Goal: Task Accomplishment & Management: Complete application form

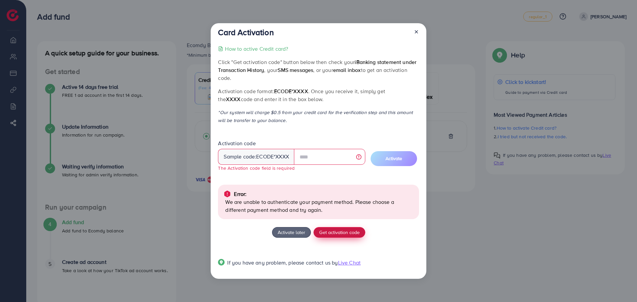
click at [351, 229] on span "Get activation code" at bounding box center [339, 232] width 40 height 7
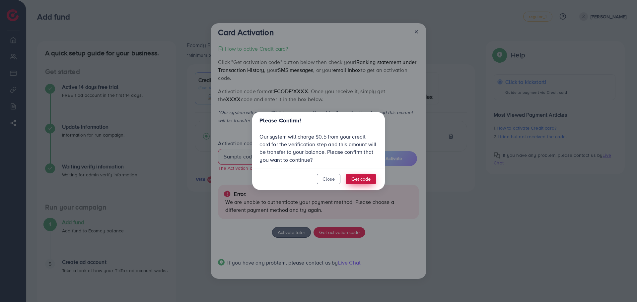
click at [358, 181] on button "Get code" at bounding box center [361, 179] width 31 height 11
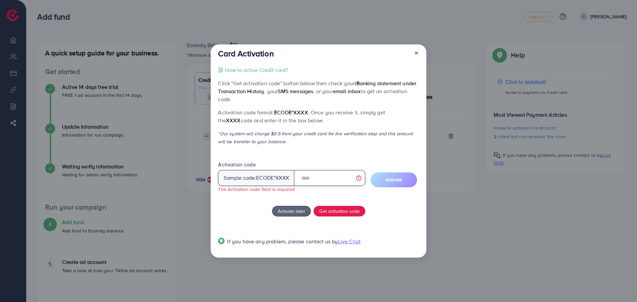
click at [331, 179] on input "text" at bounding box center [329, 178] width 71 height 16
click at [328, 177] on input "text" at bounding box center [329, 178] width 71 height 16
click at [327, 177] on input "text" at bounding box center [329, 178] width 71 height 16
click at [320, 177] on input "text" at bounding box center [329, 178] width 71 height 16
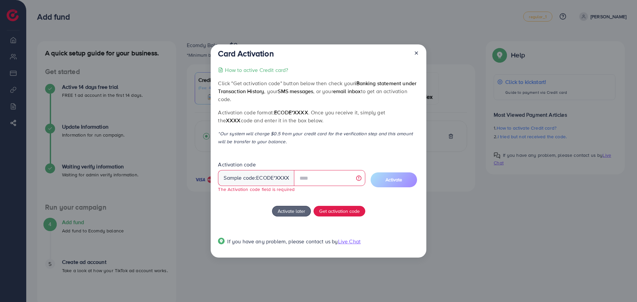
click at [415, 53] on icon at bounding box center [416, 52] width 5 height 5
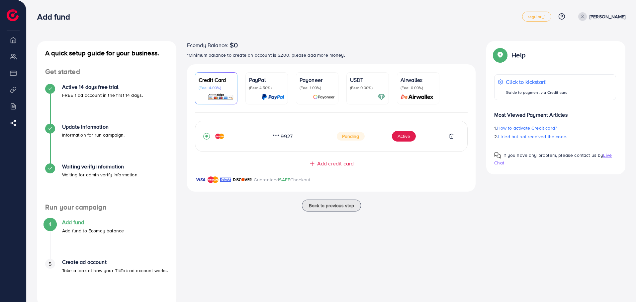
drag, startPoint x: 335, startPoint y: 164, endPoint x: 314, endPoint y: 179, distance: 26.2
click at [335, 165] on span "Add credit card" at bounding box center [335, 164] width 37 height 8
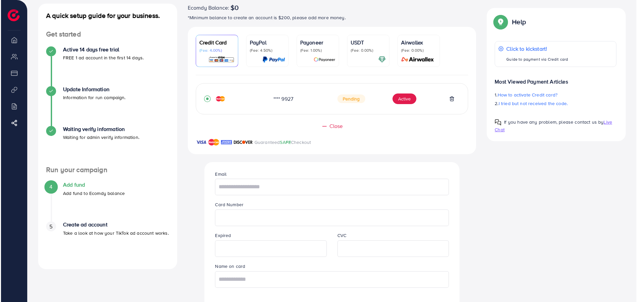
scroll to position [89, 0]
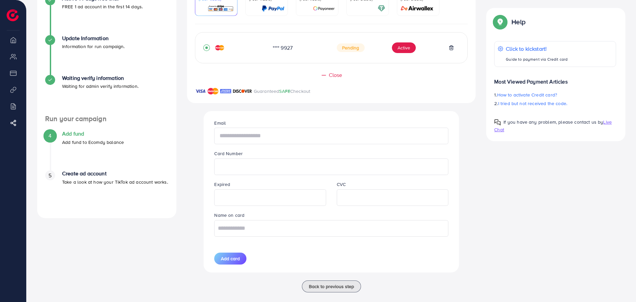
click at [269, 141] on input "text" at bounding box center [331, 136] width 234 height 17
click at [404, 51] on button "Active" at bounding box center [404, 47] width 24 height 11
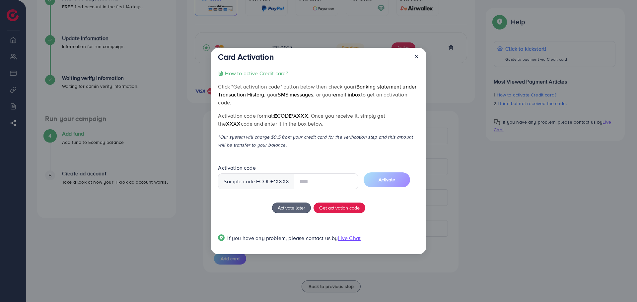
click at [316, 182] on input "text" at bounding box center [326, 182] width 64 height 16
type input "****"
click at [395, 181] on span "Activate" at bounding box center [387, 180] width 17 height 7
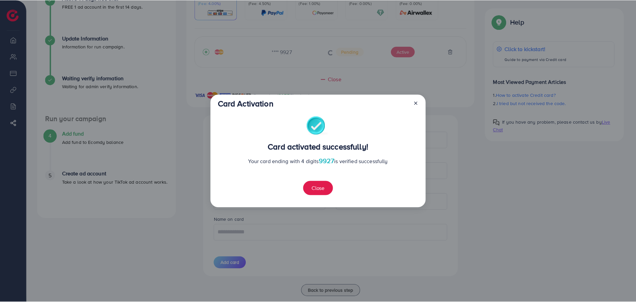
scroll to position [272, 0]
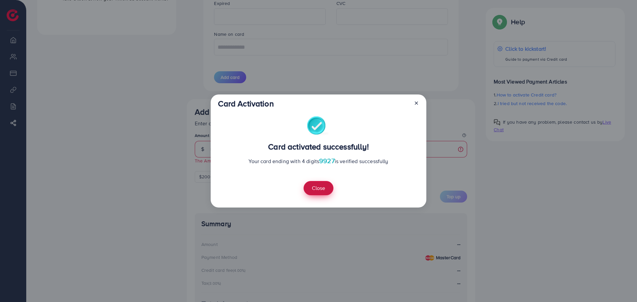
click at [326, 187] on button "Close" at bounding box center [319, 188] width 30 height 14
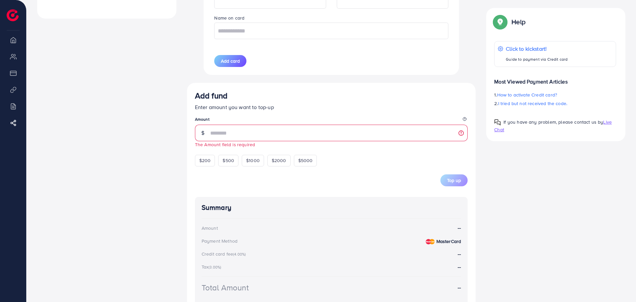
scroll to position [310, 0]
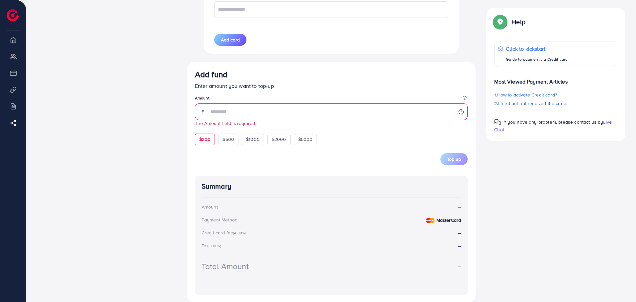
click at [207, 142] on span "$200" at bounding box center [205, 139] width 12 height 7
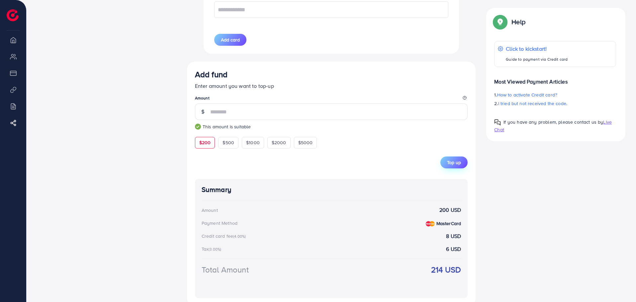
click at [453, 165] on span "Top up" at bounding box center [454, 162] width 14 height 7
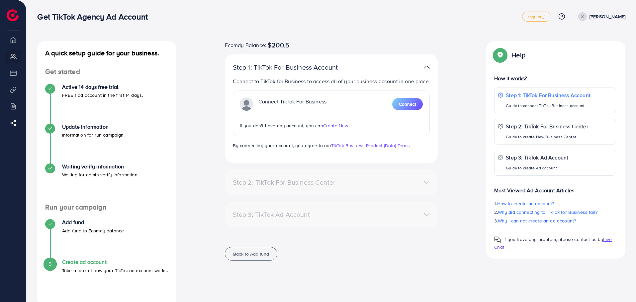
click at [344, 100] on div "Connect TikTok For Business Connect" at bounding box center [331, 104] width 183 height 13
click at [398, 103] on button "Connect" at bounding box center [407, 104] width 31 height 12
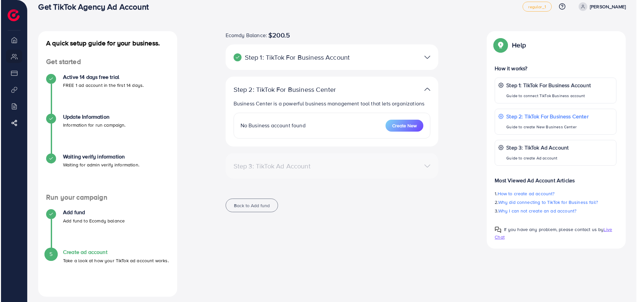
scroll to position [15, 0]
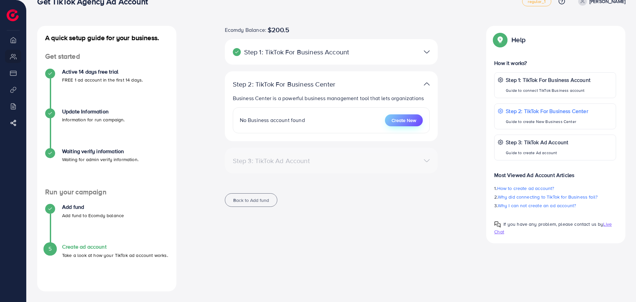
click at [411, 121] on span "Create New" at bounding box center [403, 120] width 25 height 7
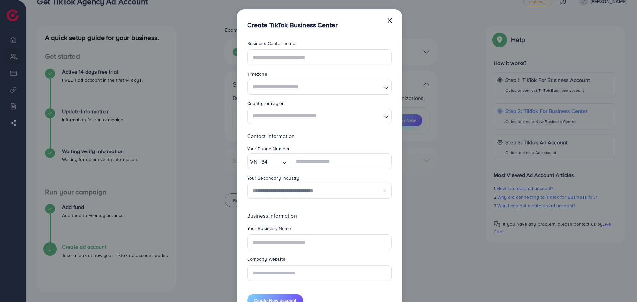
scroll to position [0, 0]
click at [290, 60] on input "text" at bounding box center [319, 57] width 145 height 16
type input "**********"
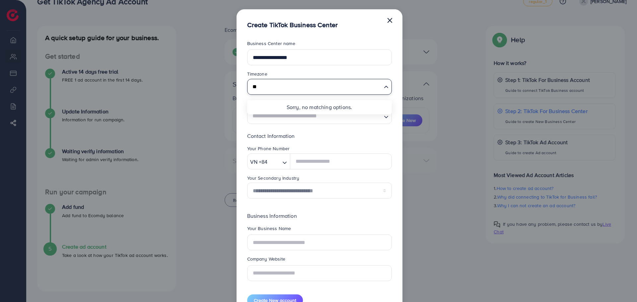
type input "*"
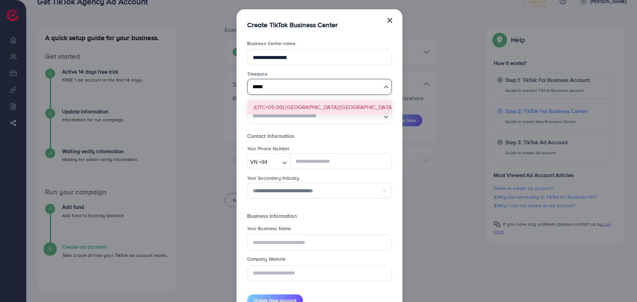
type input "*****"
click at [319, 106] on form "**********" at bounding box center [319, 173] width 145 height 267
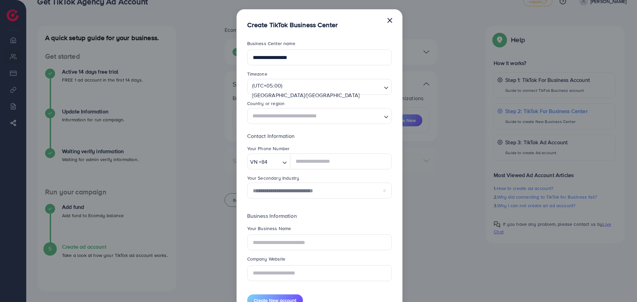
click at [318, 116] on input "Search for option" at bounding box center [315, 116] width 131 height 12
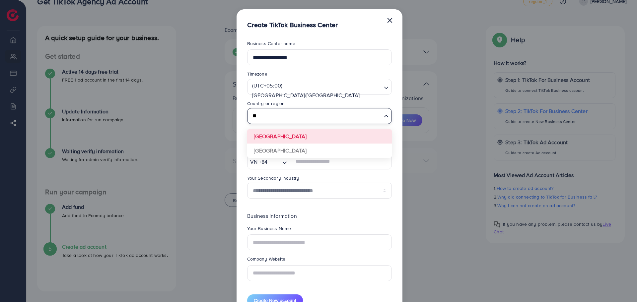
type input "*"
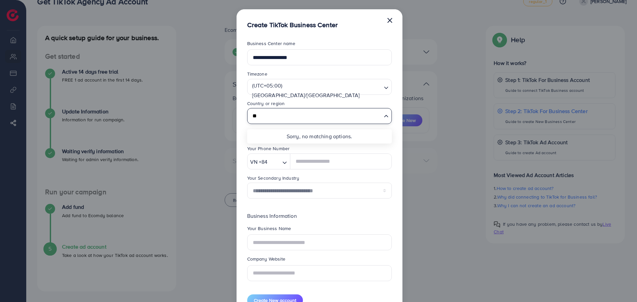
type input "*"
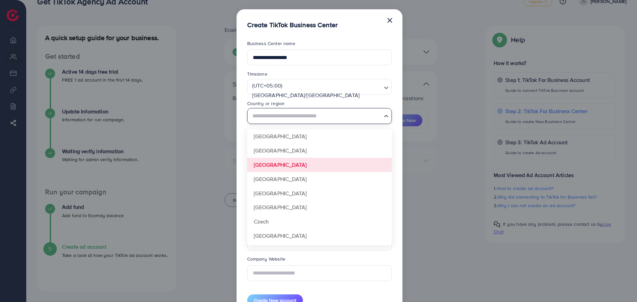
click at [395, 170] on div "Your Phone Number VN +84 Loading..." at bounding box center [319, 159] width 155 height 29
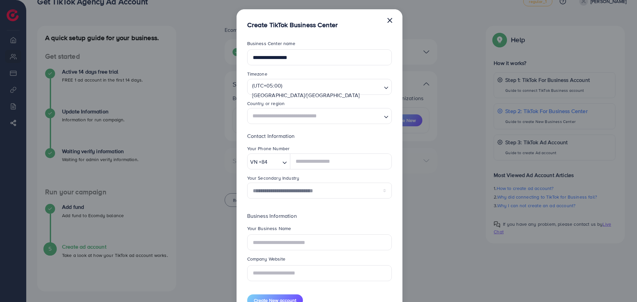
click at [349, 119] on input "Search for option" at bounding box center [315, 116] width 131 height 12
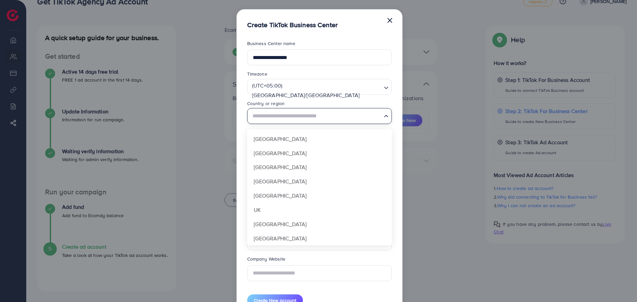
scroll to position [484, 0]
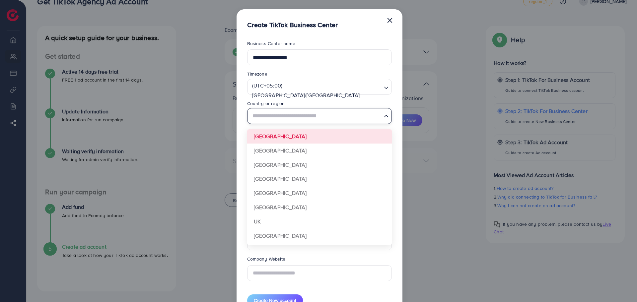
click at [381, 72] on div "Timezone" at bounding box center [319, 75] width 145 height 8
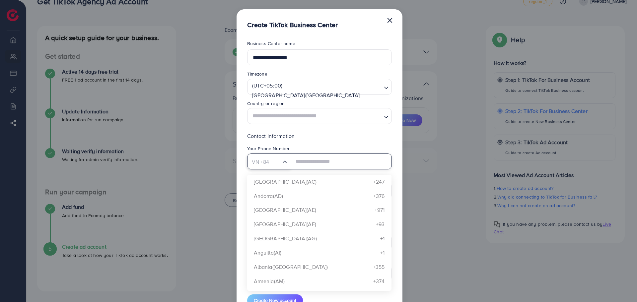
click at [283, 168] on div "VN +84 Loading..." at bounding box center [268, 162] width 43 height 16
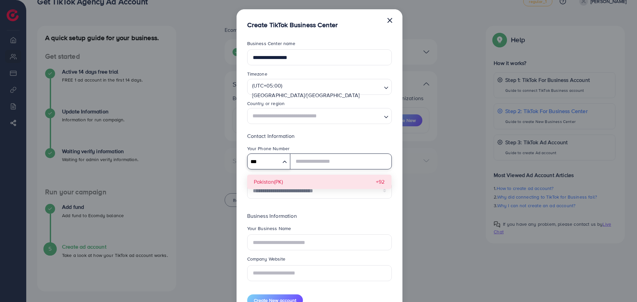
type input "***"
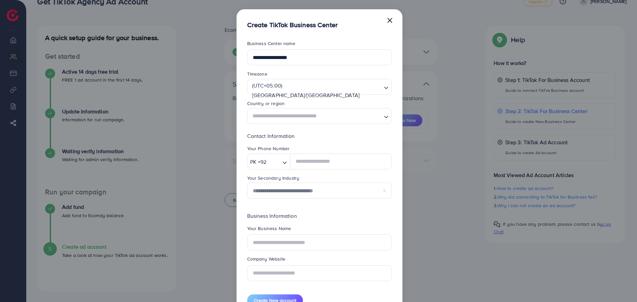
click at [291, 181] on div "**********" at bounding box center [319, 168] width 145 height 72
click at [311, 160] on input "text" at bounding box center [341, 162] width 102 height 16
type input "**********"
click at [313, 189] on select "**********" at bounding box center [319, 191] width 145 height 16
select select "******"
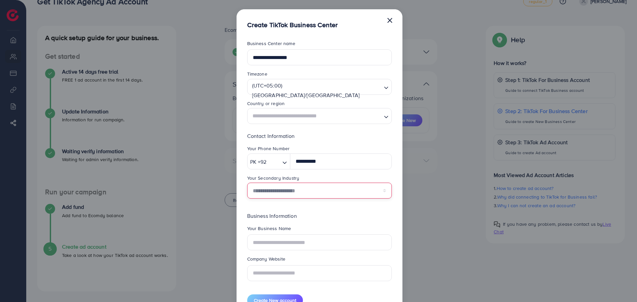
click at [247, 183] on select "**********" at bounding box center [319, 191] width 145 height 16
click at [322, 224] on div "Business Information Your Business Name Company Website" at bounding box center [319, 249] width 145 height 75
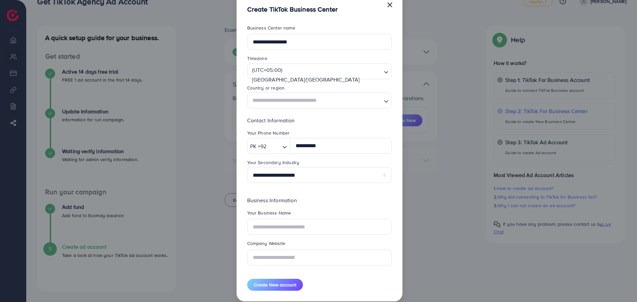
scroll to position [24, 0]
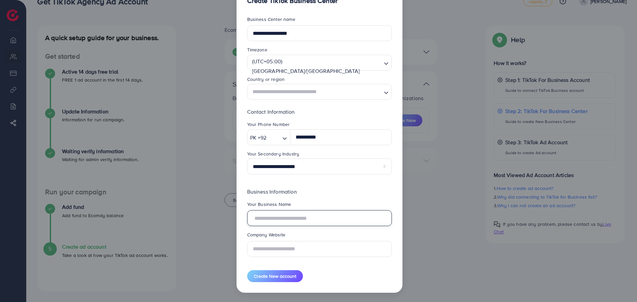
click at [312, 214] on input "text" at bounding box center [319, 218] width 145 height 16
type input "**********"
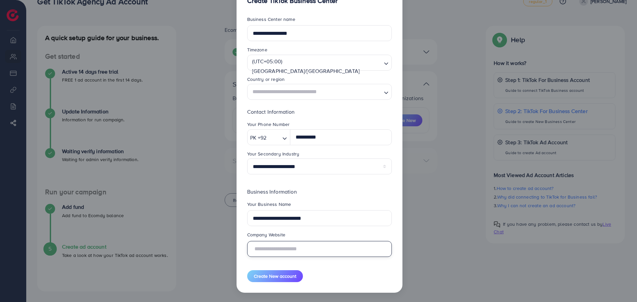
click at [319, 251] on input "text" at bounding box center [319, 249] width 145 height 16
type input "*"
type input "**********"
click at [279, 276] on span "Create New account" at bounding box center [275, 276] width 42 height 7
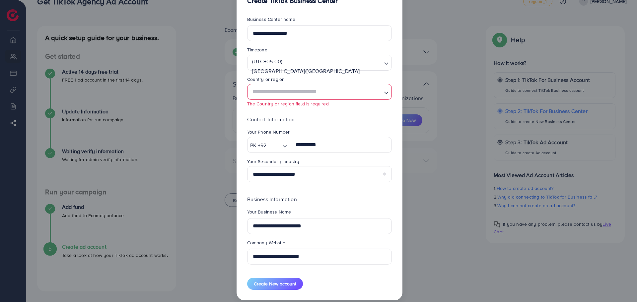
scroll to position [0, 0]
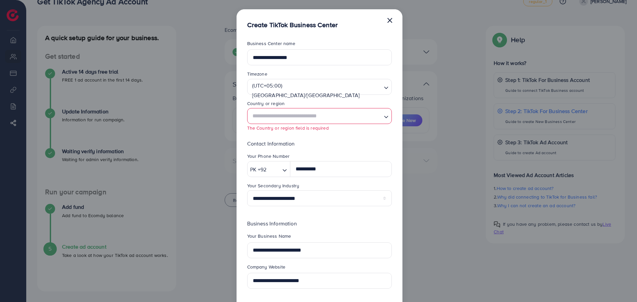
click at [385, 120] on icon "Search for option" at bounding box center [386, 117] width 7 height 7
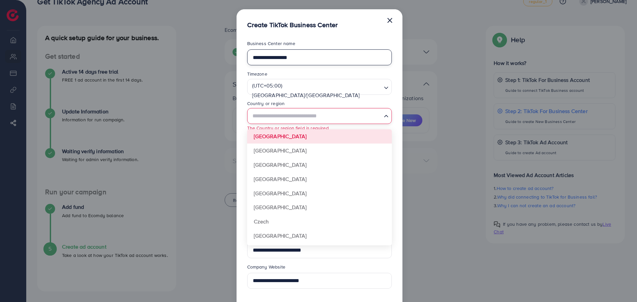
click at [382, 60] on input "**********" at bounding box center [319, 57] width 145 height 16
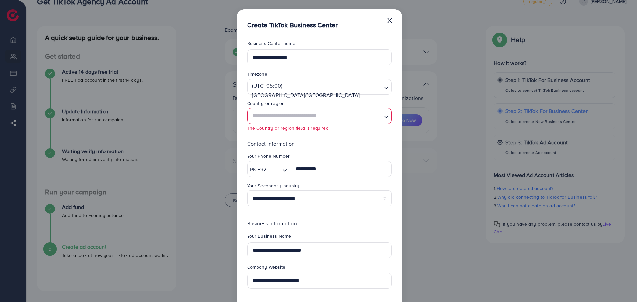
click at [390, 22] on button "×" at bounding box center [390, 19] width 7 height 13
select select
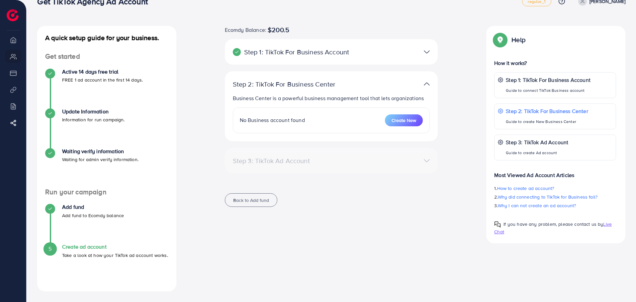
click at [14, 18] on img at bounding box center [13, 15] width 12 height 12
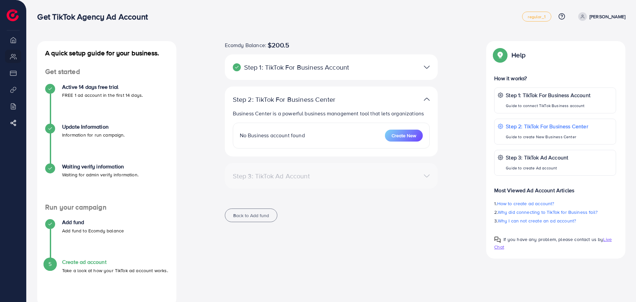
click at [430, 67] on div at bounding box center [400, 67] width 69 height 10
click at [429, 67] on img at bounding box center [427, 67] width 6 height 10
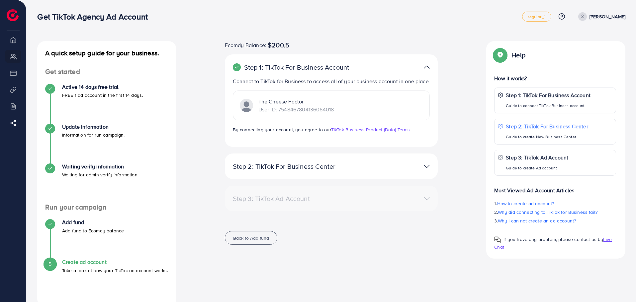
click at [429, 67] on img at bounding box center [427, 67] width 6 height 10
click at [424, 66] on img at bounding box center [427, 67] width 6 height 10
click at [427, 66] on img at bounding box center [427, 67] width 6 height 10
click at [426, 166] on img at bounding box center [427, 167] width 6 height 10
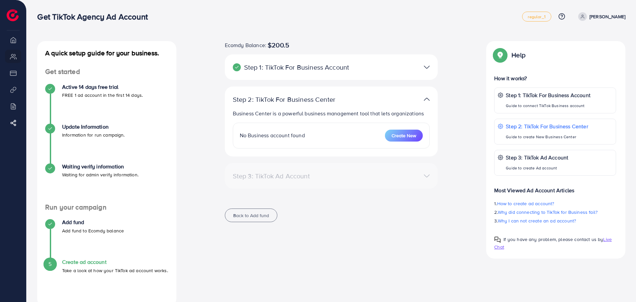
click at [597, 17] on p "[PERSON_NAME]" at bounding box center [607, 17] width 36 height 8
click at [584, 39] on span "Log out" at bounding box center [585, 40] width 18 height 8
